Goal: Task Accomplishment & Management: Use online tool/utility

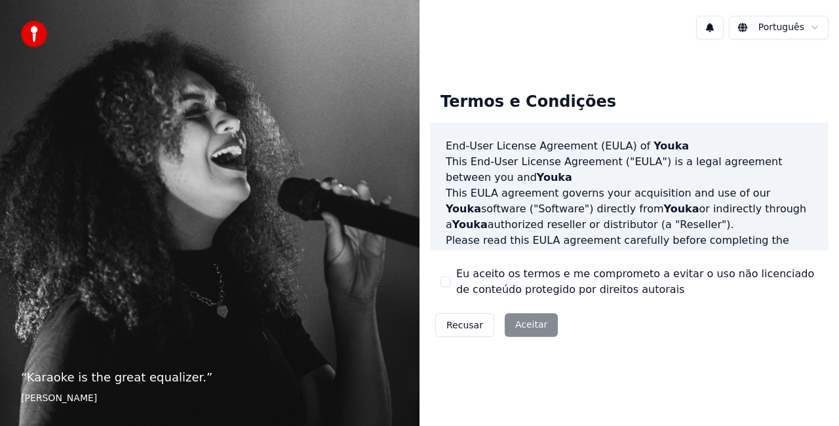
click at [528, 320] on div "Recusar Aceitar" at bounding box center [496, 325] width 133 height 34
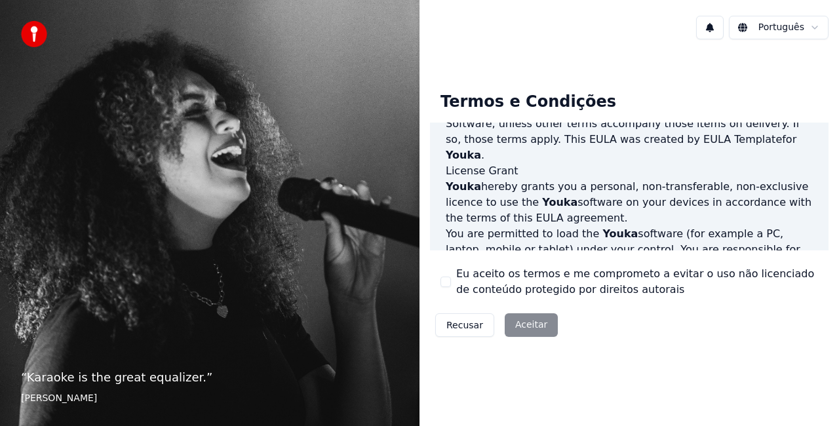
scroll to position [459, 0]
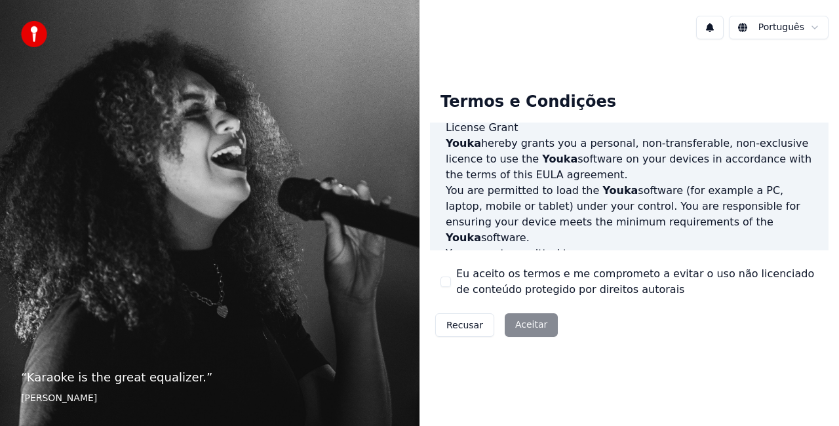
click at [440, 282] on button "Eu aceito os termos e me comprometo a evitar o uso não licenciado de conteúdo p…" at bounding box center [445, 282] width 10 height 10
click at [522, 320] on button "Aceitar" at bounding box center [531, 325] width 53 height 24
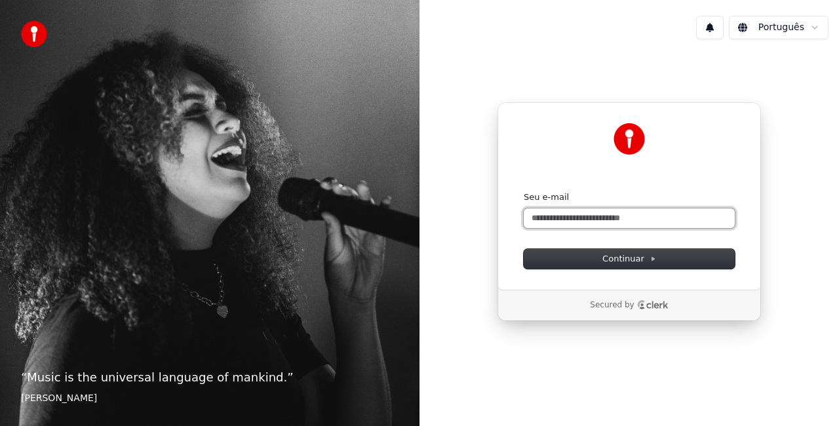
click at [560, 223] on input "Seu e-mail" at bounding box center [629, 218] width 211 height 20
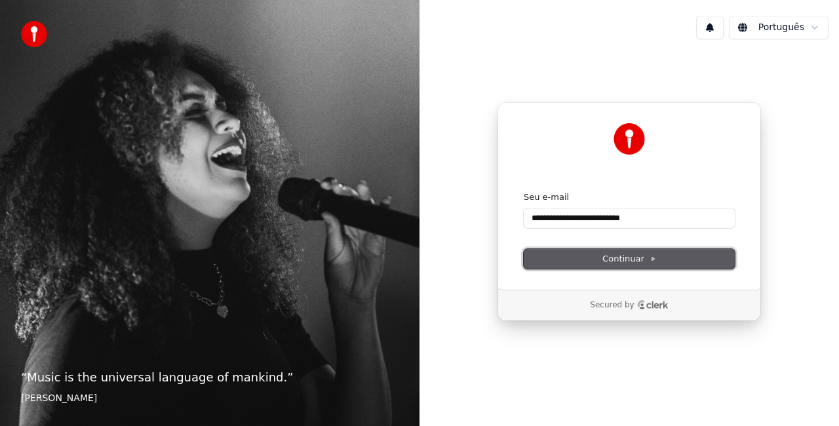
click at [655, 260] on button "Continuar" at bounding box center [629, 259] width 211 height 20
type input "**********"
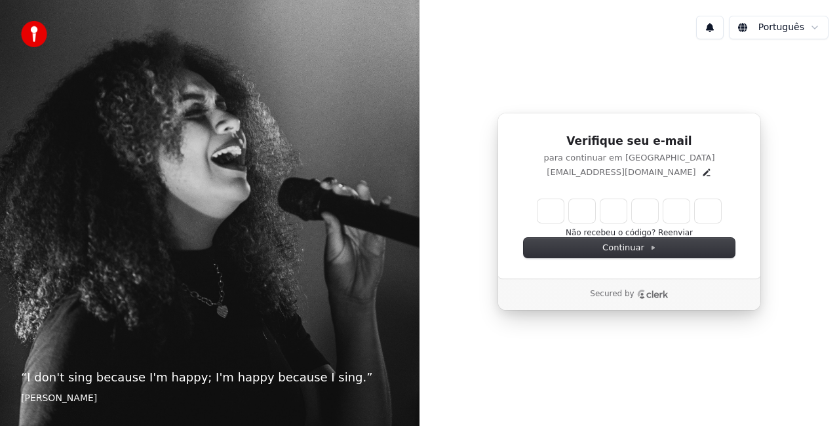
click at [550, 212] on input "Enter verification code" at bounding box center [628, 211] width 183 height 24
type input "******"
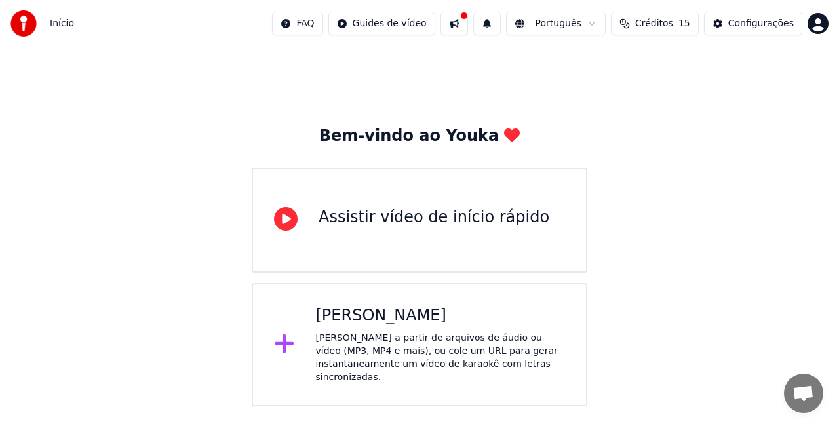
click at [818, 22] on html "Início FAQ Guides de vídeo Português Créditos 15 Configurações Bem-vindo ao You…" at bounding box center [419, 203] width 839 height 406
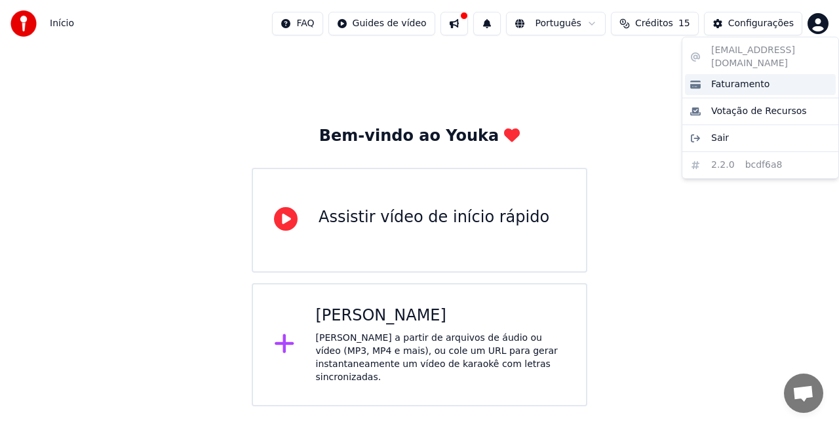
click at [760, 78] on span "Faturamento" at bounding box center [740, 84] width 58 height 13
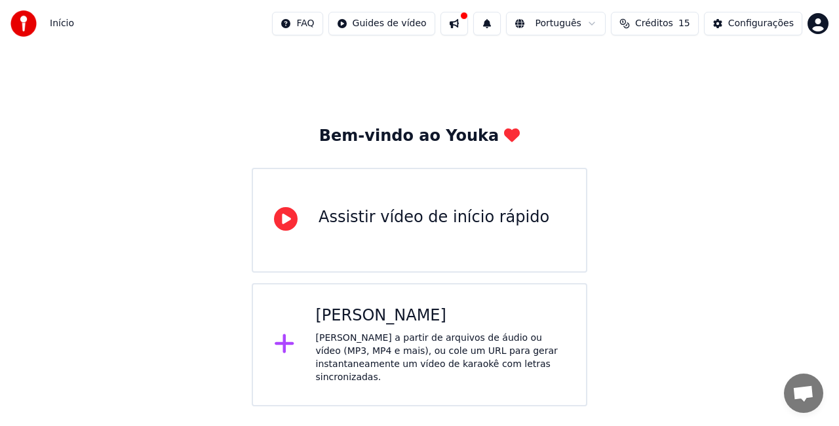
click at [383, 328] on div "Criar Karaokê Crie karaokê a partir de arquivos de áudio ou vídeo (MP3, MP4 e m…" at bounding box center [441, 344] width 250 height 79
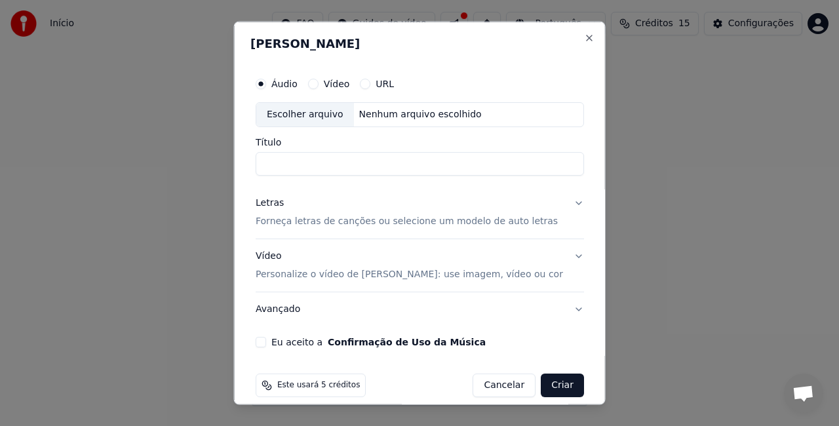
click at [318, 85] on button "Vídeo" at bounding box center [312, 84] width 10 height 10
click at [280, 86] on div "Áudio" at bounding box center [277, 84] width 42 height 10
click at [266, 81] on button "Áudio" at bounding box center [261, 84] width 10 height 10
click at [363, 166] on input "Título" at bounding box center [420, 163] width 328 height 24
click at [321, 118] on div "Escolher arquivo" at bounding box center [305, 115] width 98 height 24
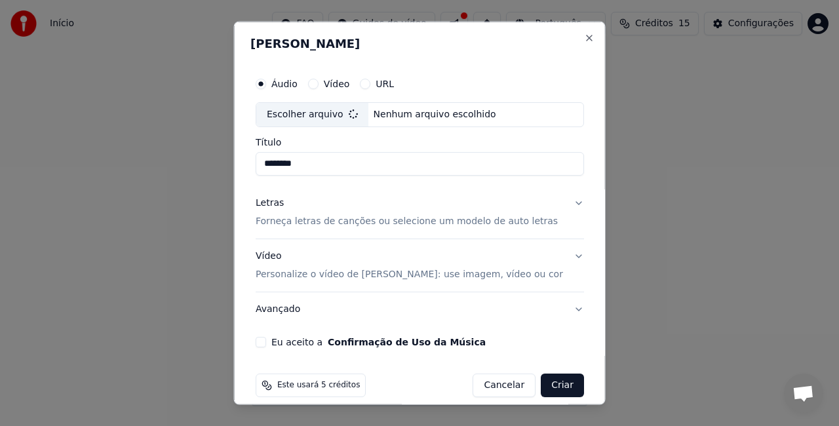
type input "**********"
click at [336, 197] on div "Letras Forneça letras de canções ou selecione um modelo de auto letras" at bounding box center [407, 211] width 302 height 31
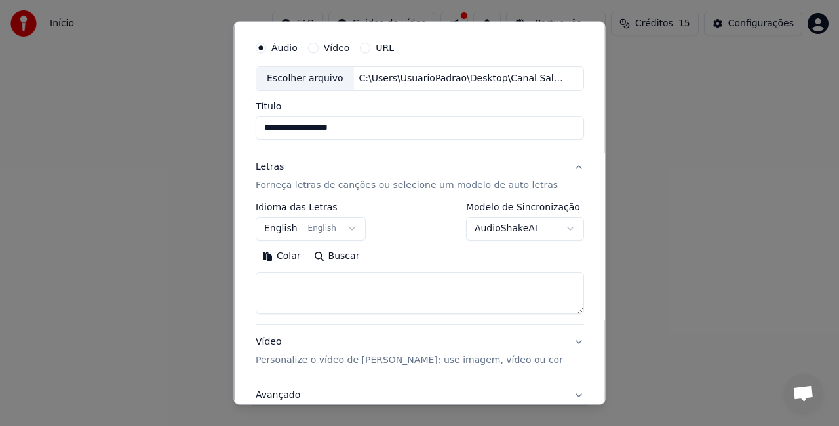
scroll to position [66, 0]
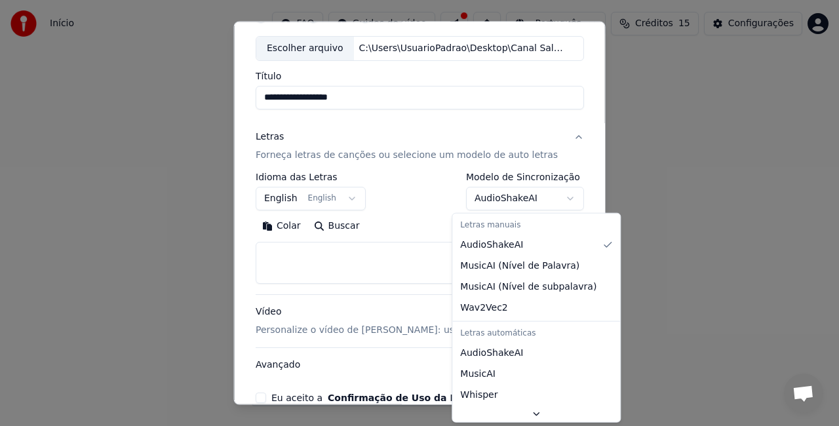
click at [518, 197] on body "**********" at bounding box center [419, 203] width 839 height 406
click at [518, 197] on div at bounding box center [419, 213] width 839 height 426
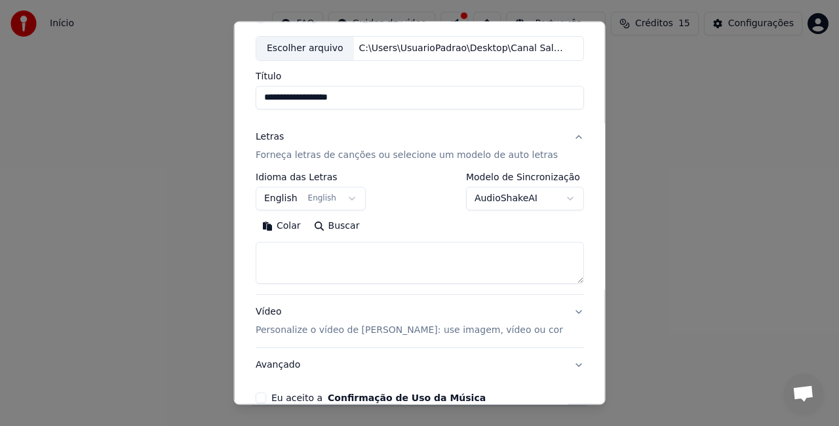
click at [358, 248] on textarea at bounding box center [420, 263] width 328 height 42
paste textarea "**********"
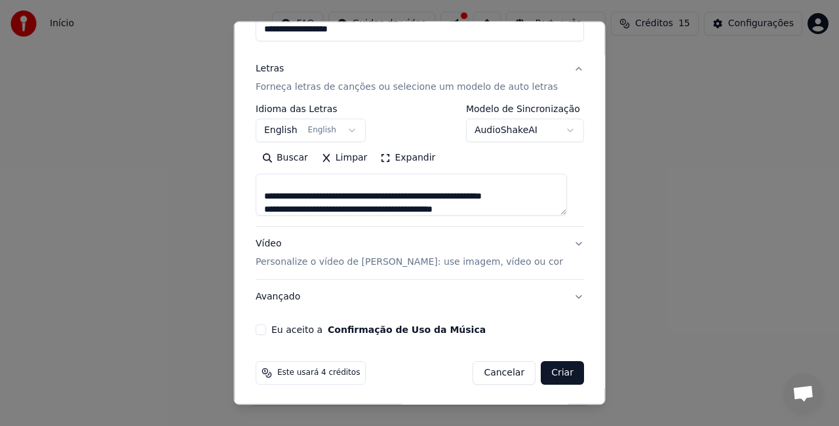
scroll to position [134, 0]
type textarea "**********"
click at [562, 242] on button "Vídeo Personalize o vídeo de karaokê: use imagem, vídeo ou cor" at bounding box center [420, 253] width 328 height 52
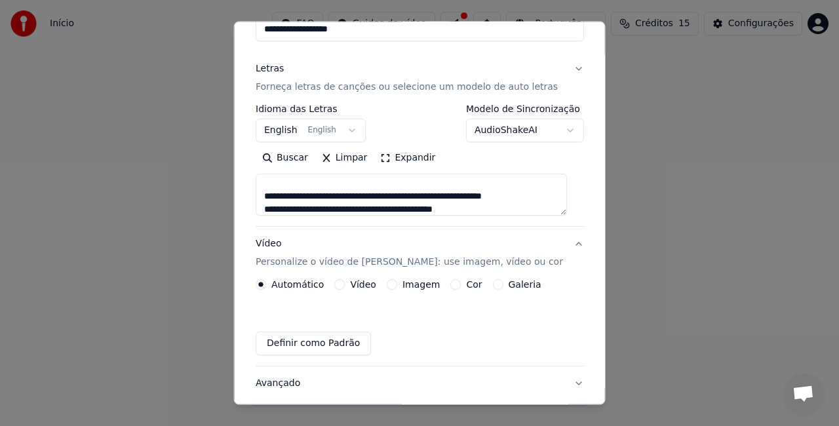
scroll to position [98, 0]
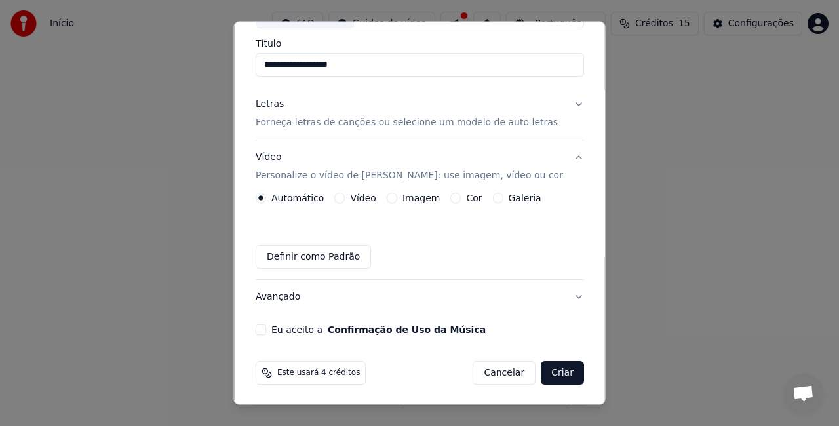
click at [455, 194] on div "Cor" at bounding box center [465, 198] width 31 height 10
click at [450, 197] on button "Cor" at bounding box center [455, 198] width 10 height 10
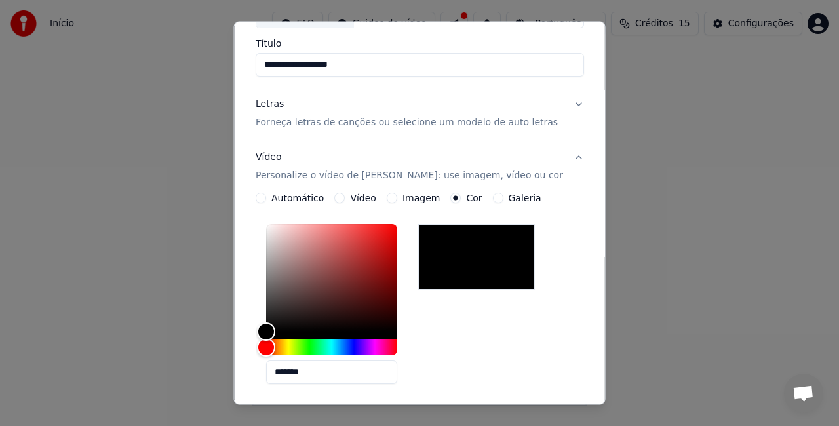
click at [388, 199] on button "Imagem" at bounding box center [391, 198] width 10 height 10
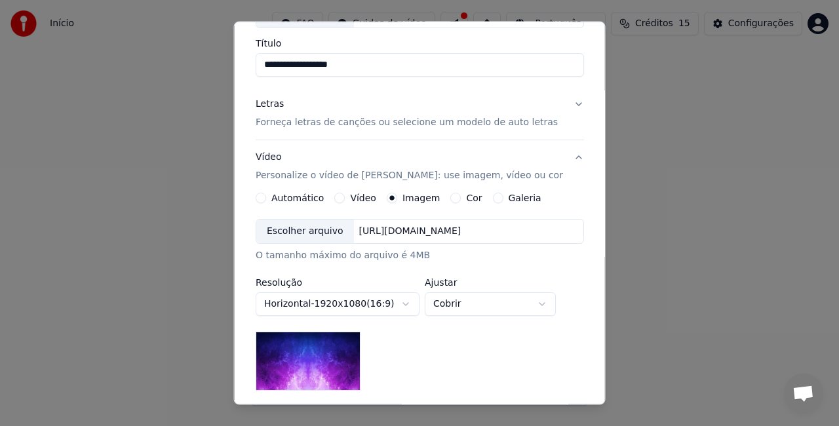
click at [340, 195] on button "Vídeo" at bounding box center [339, 198] width 10 height 10
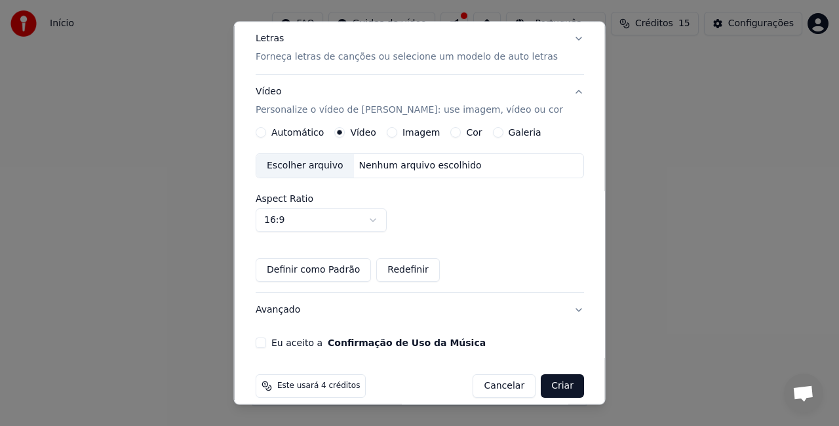
scroll to position [177, 0]
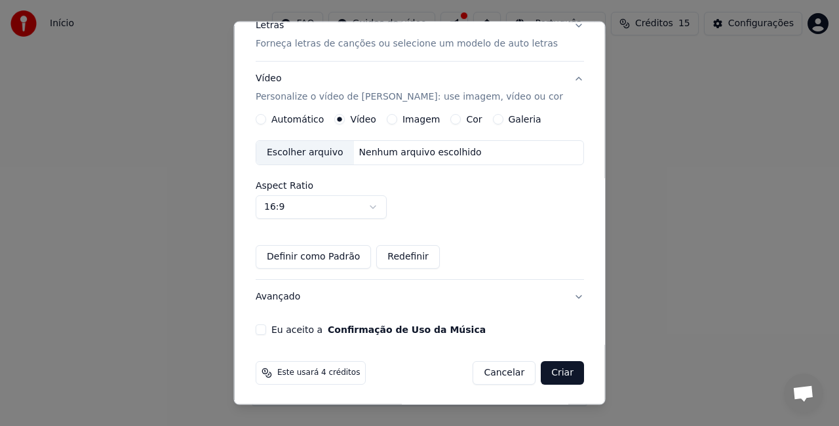
click at [266, 325] on button "Eu aceito a Confirmação de Uso da Música" at bounding box center [261, 329] width 10 height 10
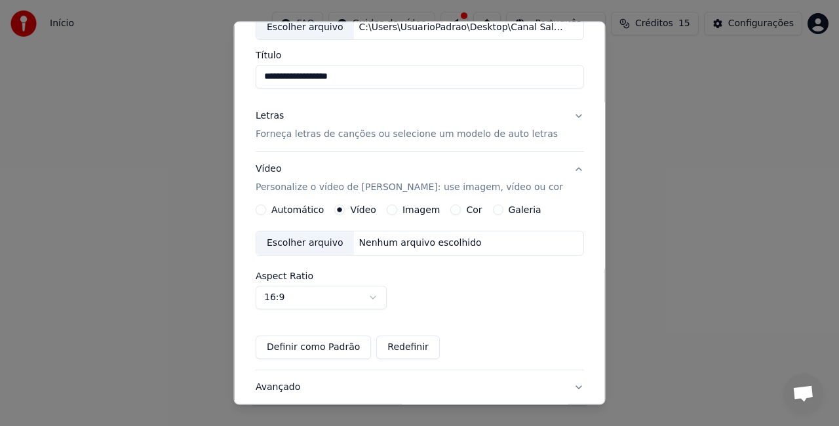
scroll to position [46, 0]
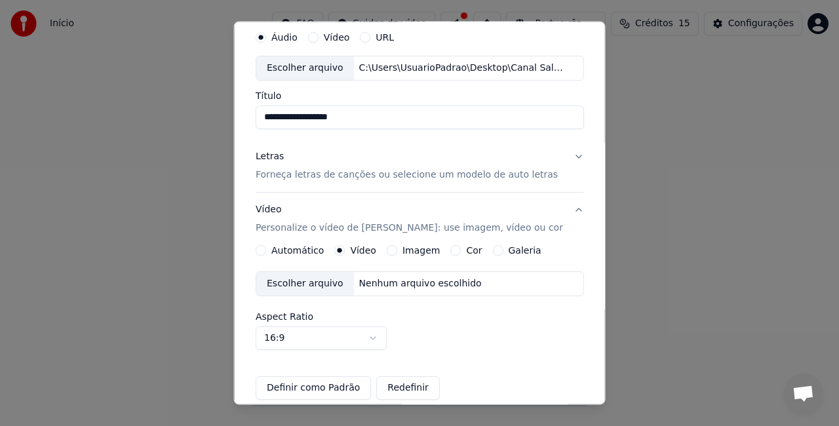
click at [299, 283] on div "Escolher arquivo" at bounding box center [305, 284] width 98 height 24
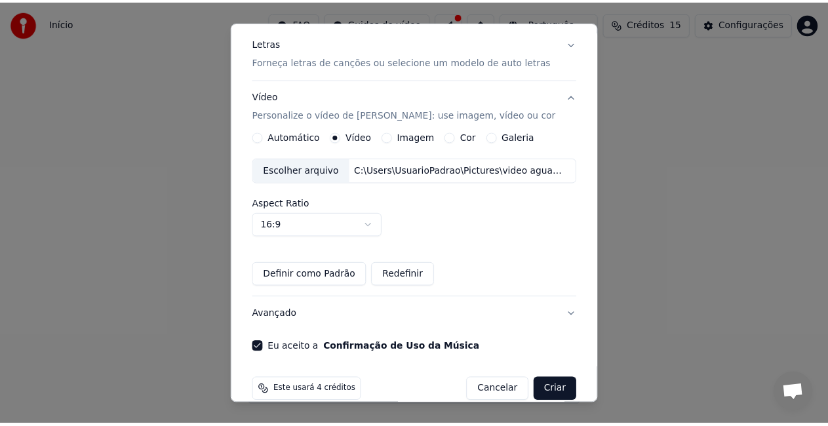
scroll to position [177, 0]
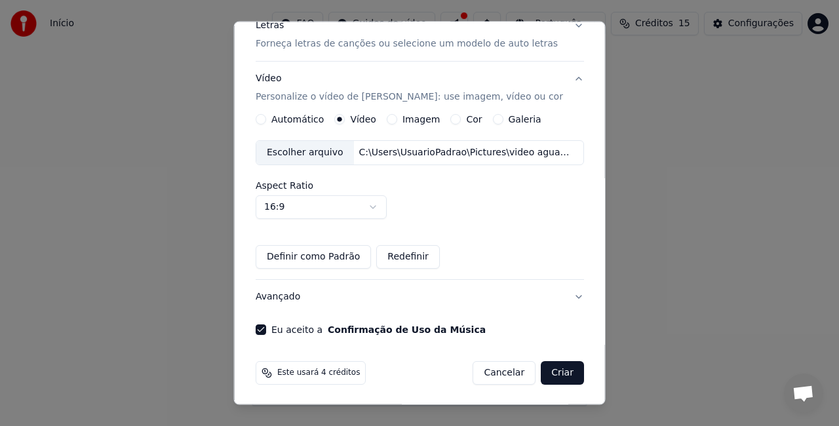
click at [554, 368] on button "Criar" at bounding box center [562, 373] width 43 height 24
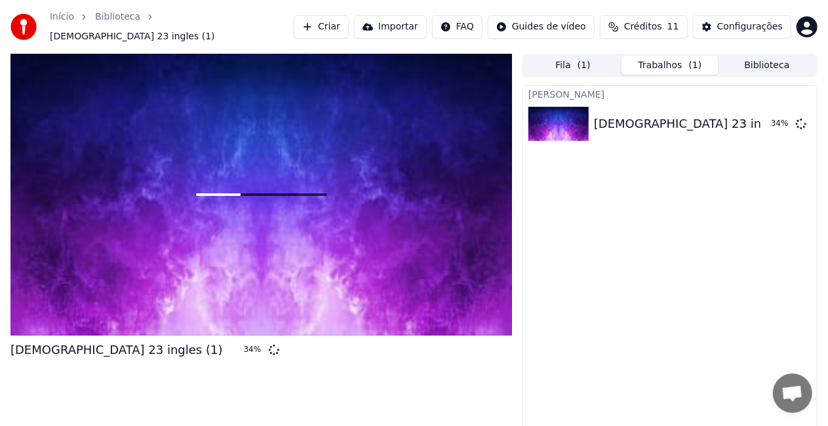
click at [559, 26] on html "Início Biblioteca Psalm 23 ingles (1) Criar Importar FAQ Guides de vídeo Crédit…" at bounding box center [414, 213] width 828 height 426
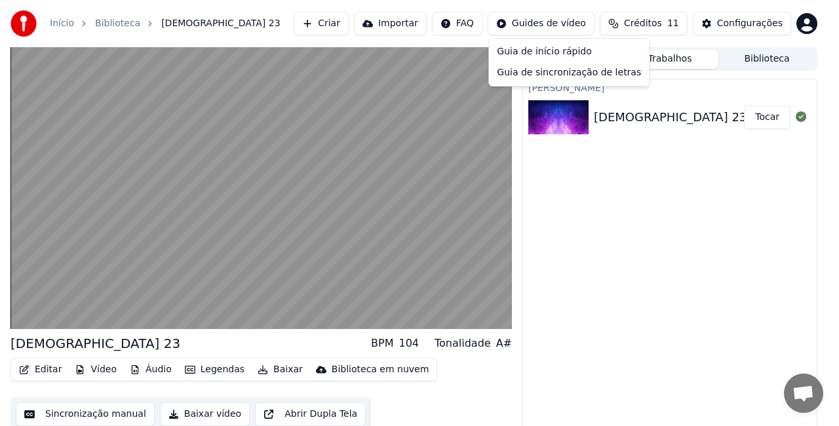
click at [147, 371] on html "Início Biblioteca Psalm 23 Criar Importar FAQ Guides de vídeo Créditos 11 Confi…" at bounding box center [419, 213] width 839 height 426
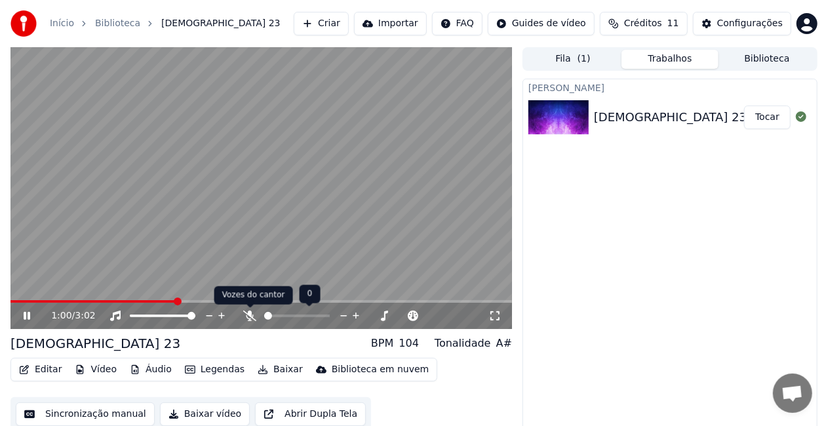
click at [247, 320] on icon at bounding box center [249, 316] width 13 height 10
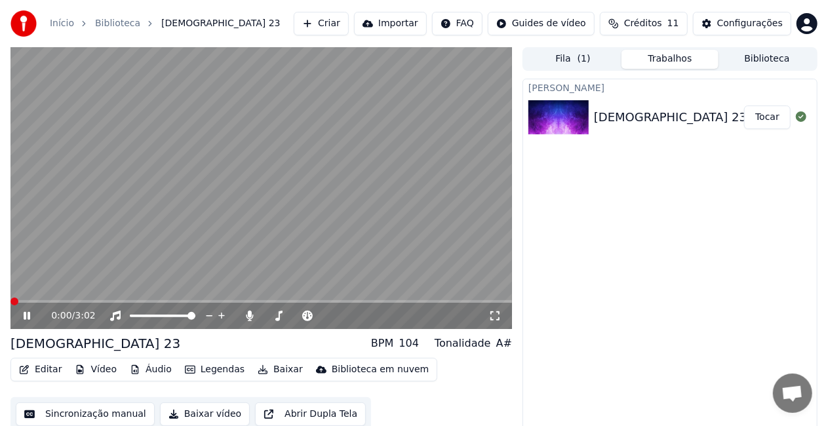
click at [10, 304] on span at bounding box center [14, 302] width 8 height 8
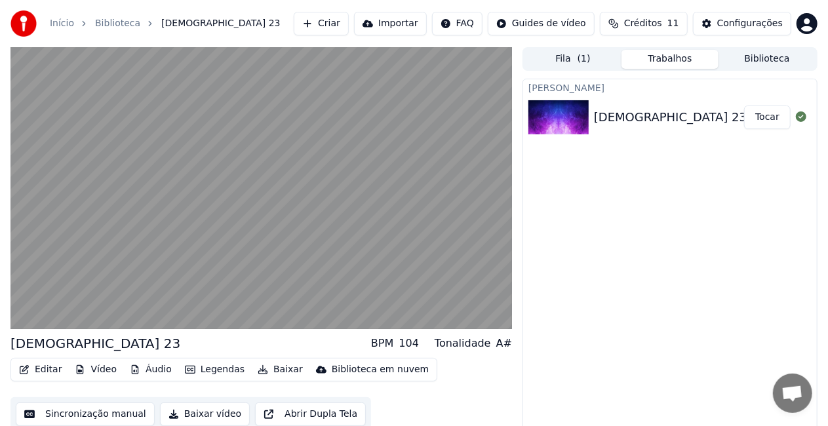
click at [214, 370] on button "Legendas" at bounding box center [215, 369] width 70 height 18
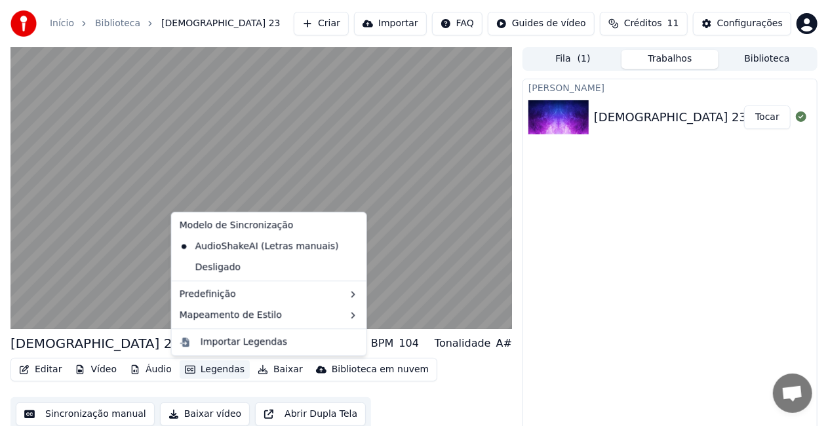
click at [214, 370] on button "Legendas" at bounding box center [215, 369] width 70 height 18
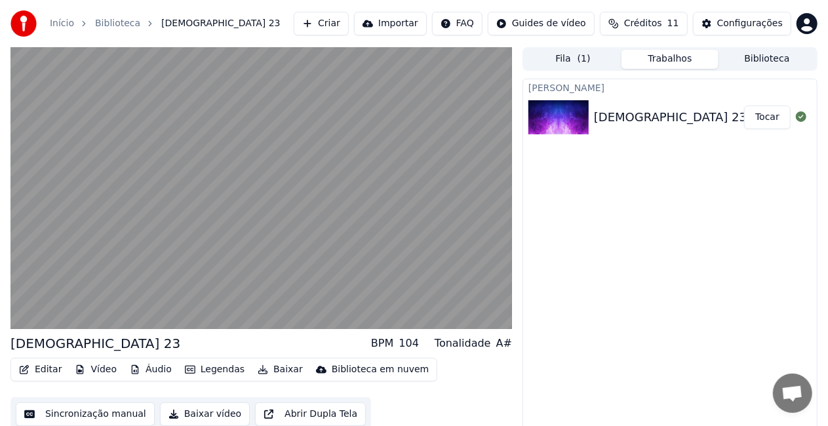
click at [37, 375] on button "Editar" at bounding box center [40, 369] width 53 height 18
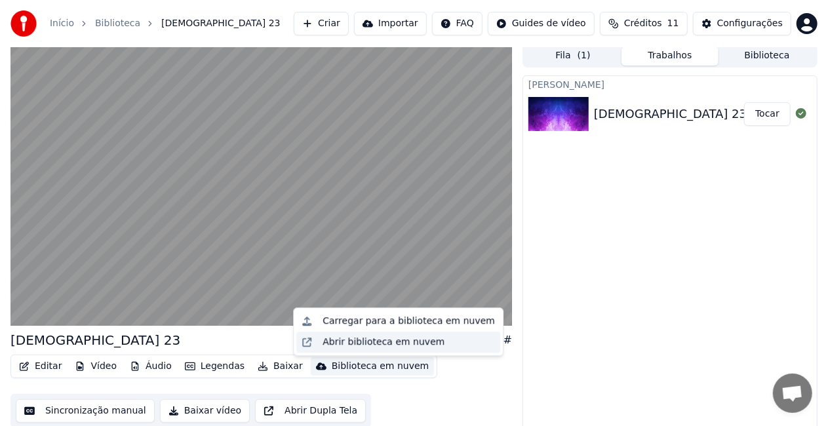
scroll to position [14, 0]
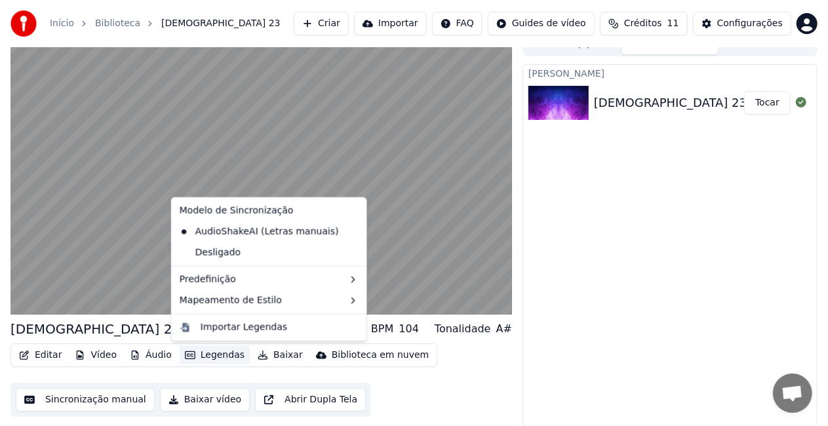
click at [636, 240] on div "Criar Karaokê Psalm 23 ingles (1) Tocar" at bounding box center [669, 245] width 295 height 362
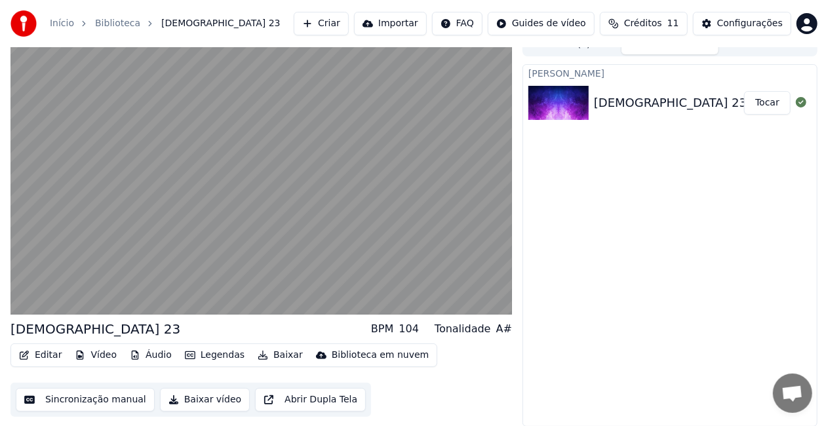
click at [272, 352] on button "Baixar" at bounding box center [280, 355] width 56 height 18
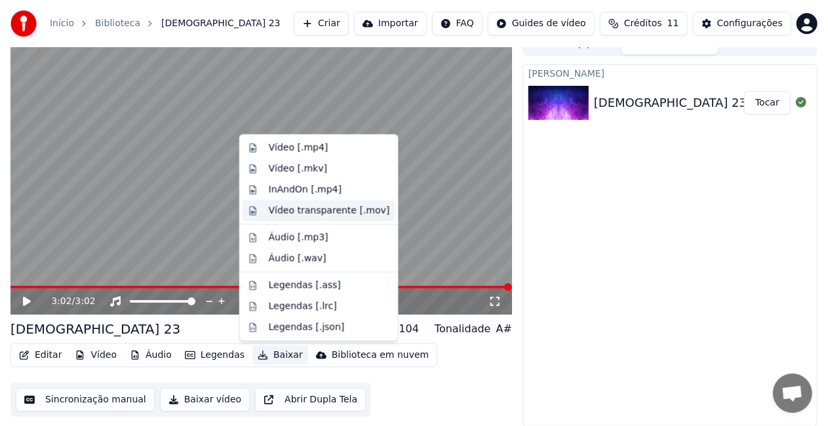
click at [320, 210] on div "Vídeo transparente [.mov]" at bounding box center [329, 210] width 121 height 13
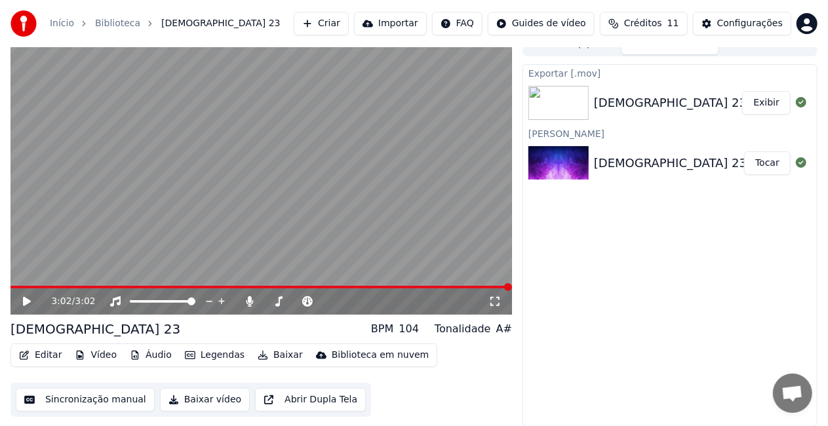
click at [758, 102] on button "Exibir" at bounding box center [766, 103] width 48 height 24
